Goal: Transaction & Acquisition: Purchase product/service

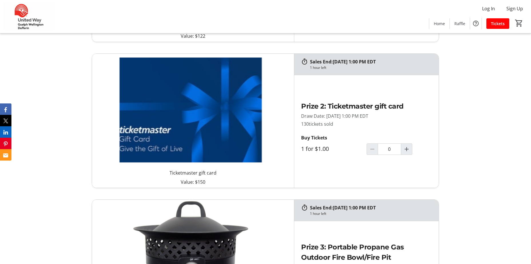
scroll to position [571, 0]
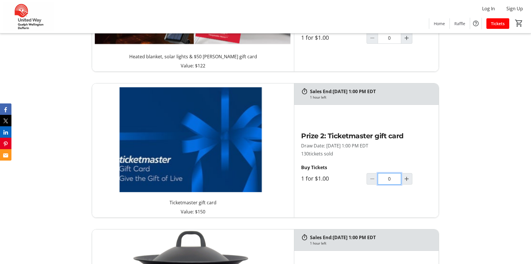
click at [395, 181] on input "0" at bounding box center [388, 178] width 23 height 11
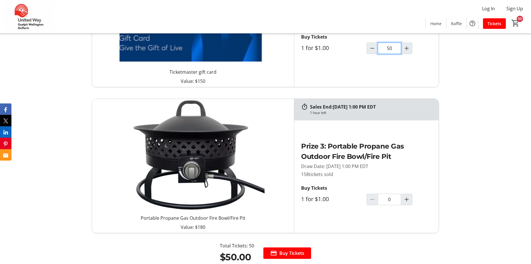
scroll to position [714, 0]
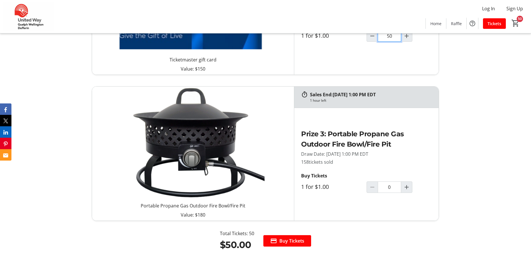
type input "50"
click at [391, 188] on input "0" at bounding box center [388, 186] width 23 height 11
type input "50"
click at [292, 241] on span "Buy Tickets" at bounding box center [292, 240] width 25 height 7
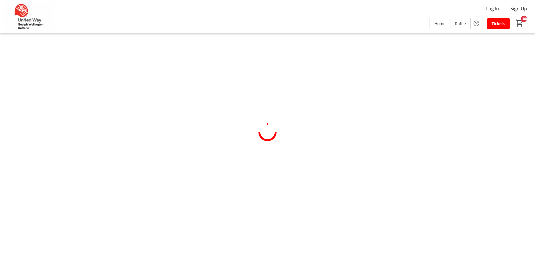
select select "CA"
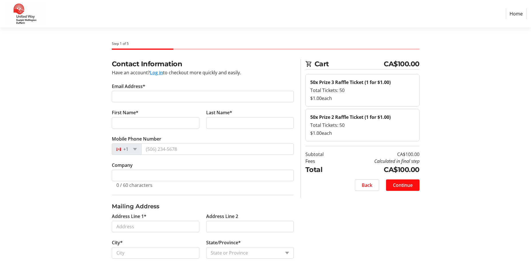
click at [413, 185] on span at bounding box center [402, 185] width 33 height 14
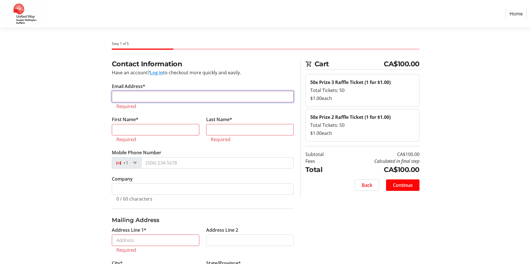
click at [153, 97] on input "Email Address*" at bounding box center [203, 96] width 182 height 11
type input "[PERSON_NAME][EMAIL_ADDRESS][DOMAIN_NAME]"
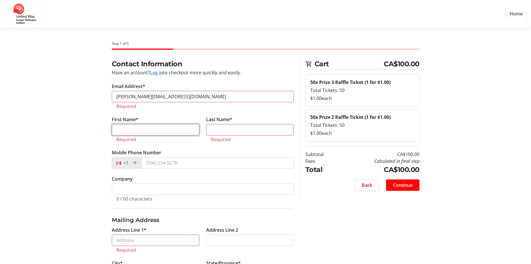
type input "[PERSON_NAME]"
type input "Olive"
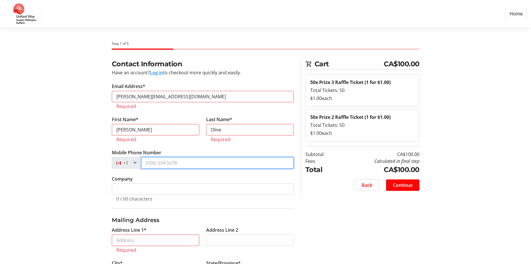
type input "[PHONE_NUMBER]"
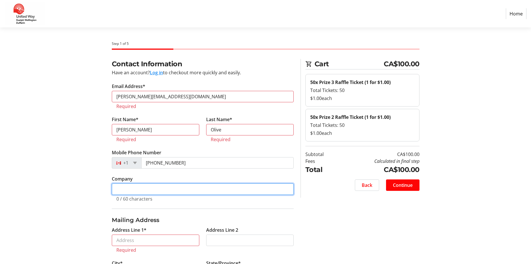
type input "[GEOGRAPHIC_DATA]"
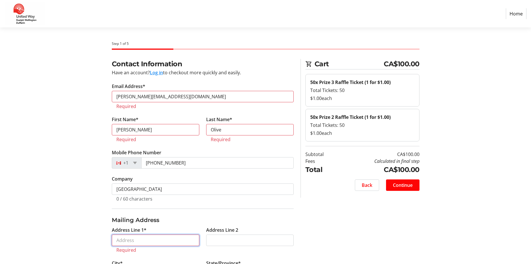
type input "[STREET_ADDRESS]"
type input "Guelph"
select select "ON"
type input "N1H 3T9"
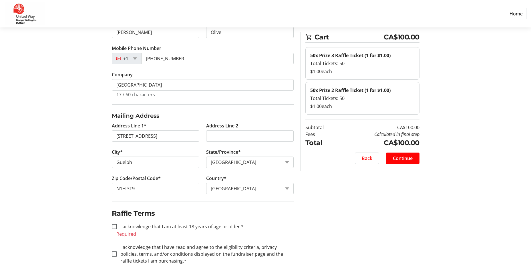
scroll to position [111, 0]
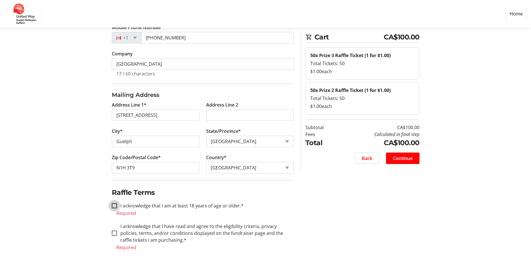
click at [113, 204] on input "I acknowledge that I am at least 18 years of age or older.*" at bounding box center [114, 205] width 5 height 5
checkbox input "true"
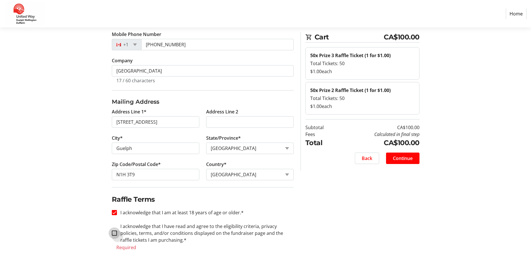
click at [115, 235] on input "I acknowledge that I have read and agree to the eligibility criteria, privacy p…" at bounding box center [114, 233] width 5 height 5
checkbox input "true"
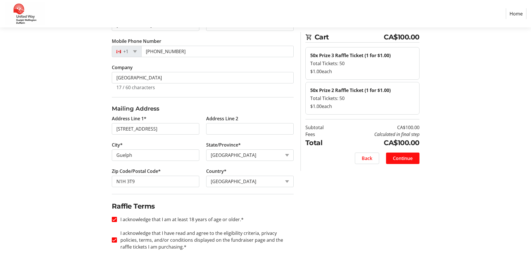
click at [415, 162] on span at bounding box center [402, 158] width 33 height 14
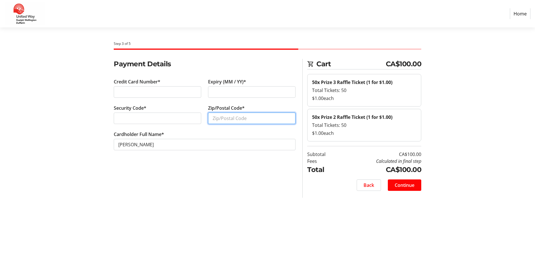
click at [239, 121] on input "Zip/Postal Code*" at bounding box center [251, 118] width 87 height 11
type input "n0b1j0"
click at [399, 187] on span "Continue" at bounding box center [405, 185] width 20 height 7
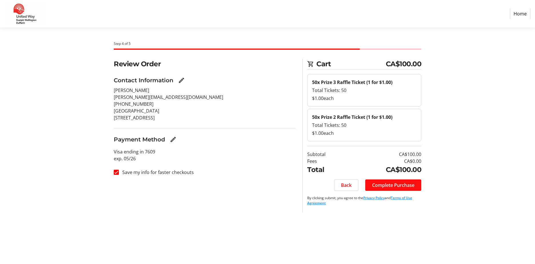
click at [407, 184] on span "Complete Purchase" at bounding box center [393, 185] width 42 height 7
